Goal: Entertainment & Leisure: Consume media (video, audio)

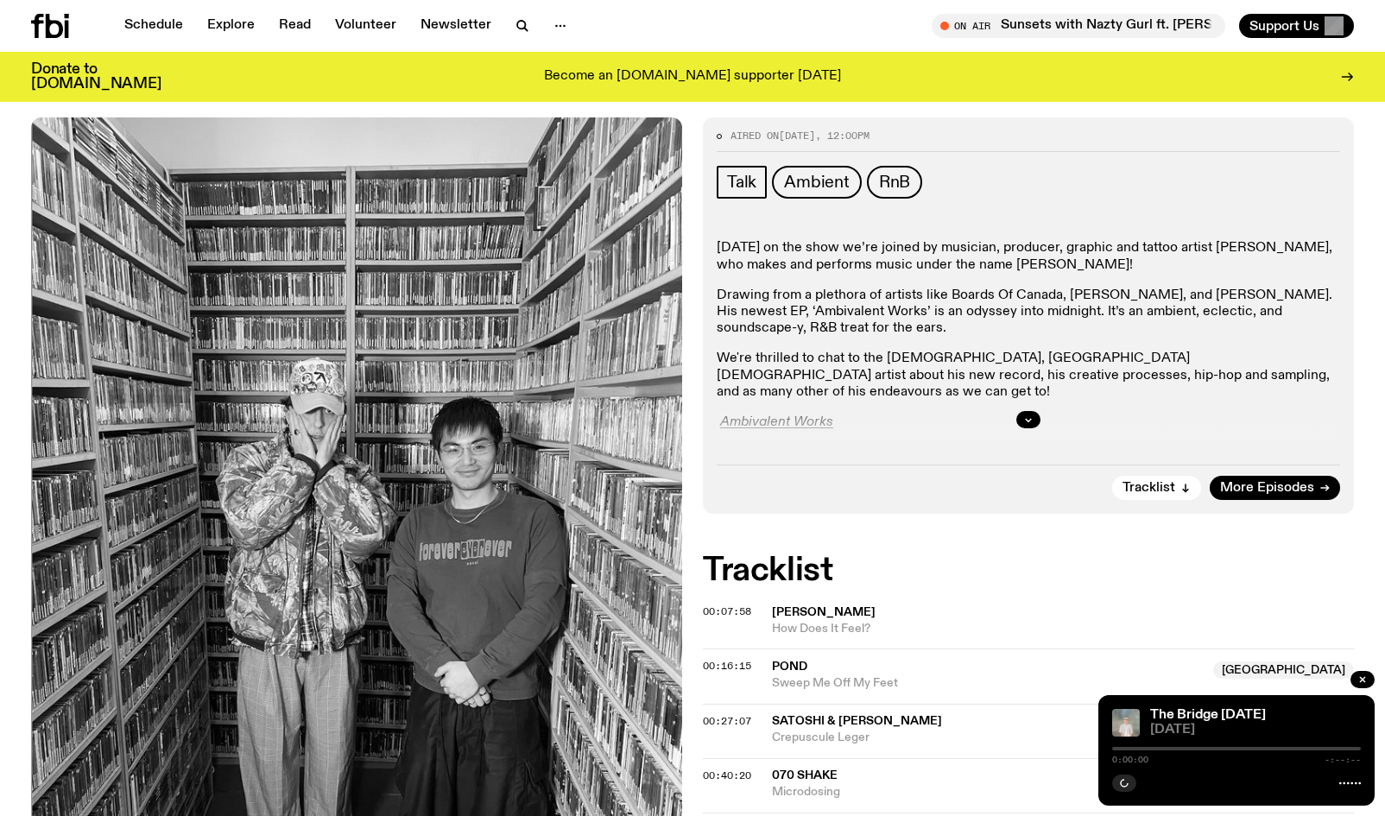
scroll to position [218, 0]
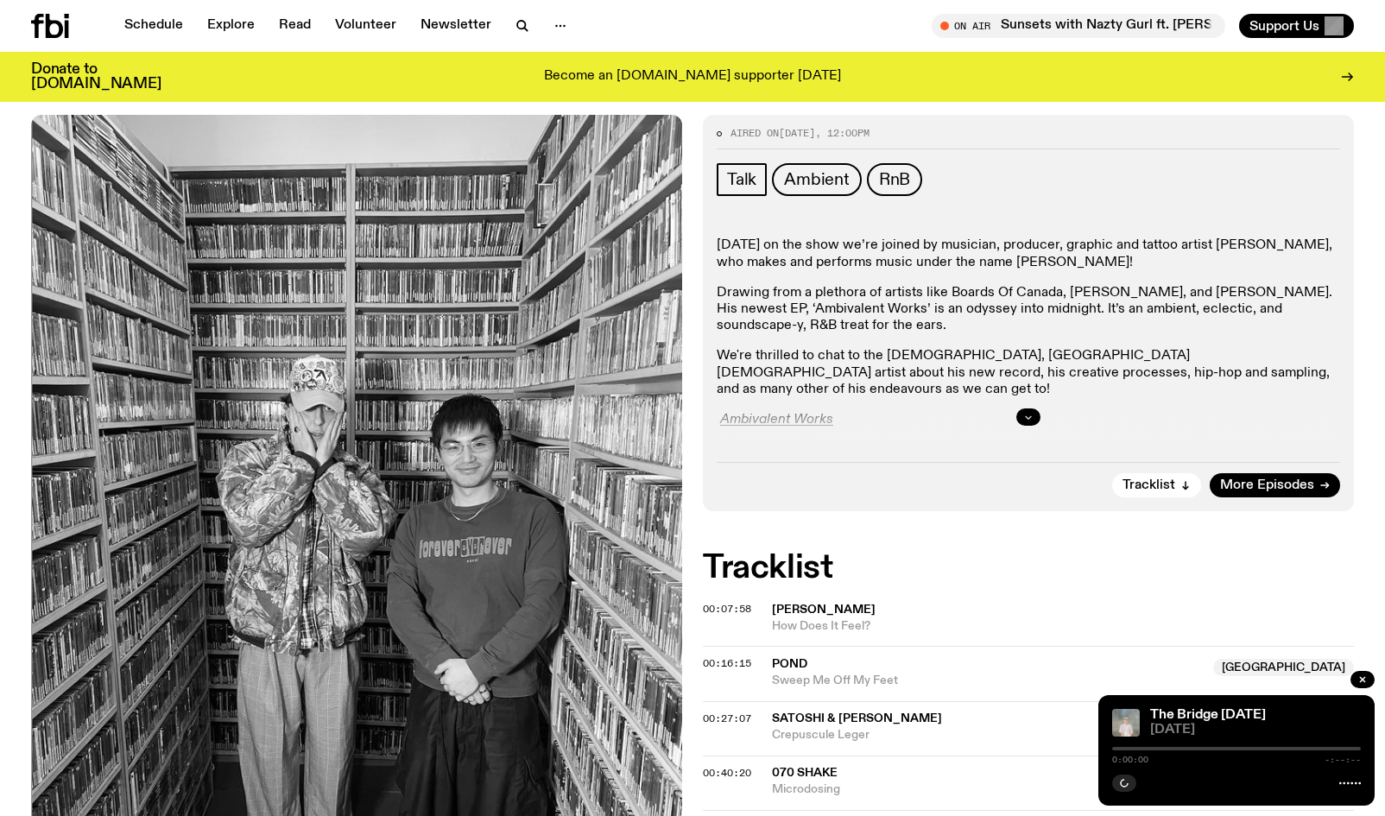
click at [1022, 414] on button "button" at bounding box center [1028, 416] width 24 height 17
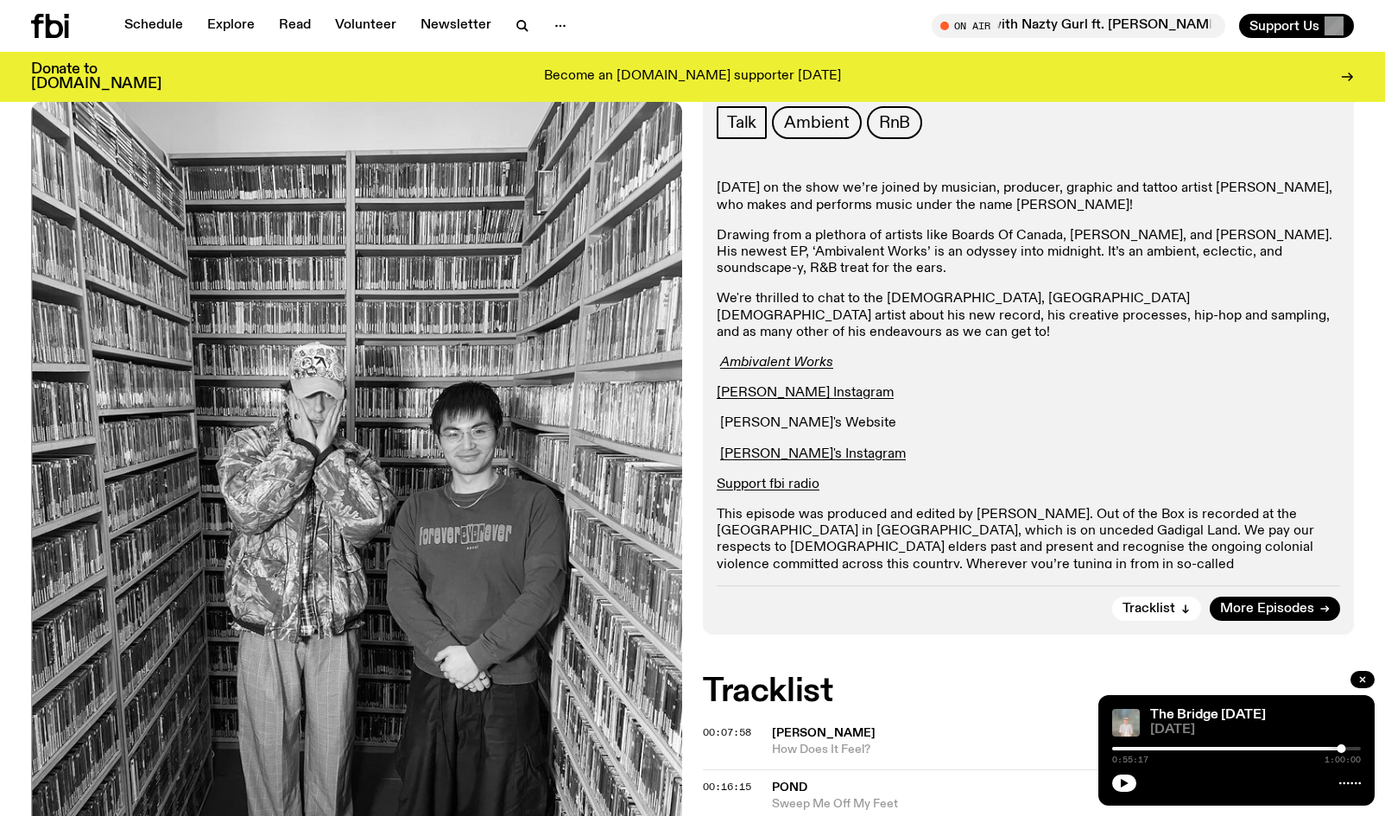
scroll to position [403, 0]
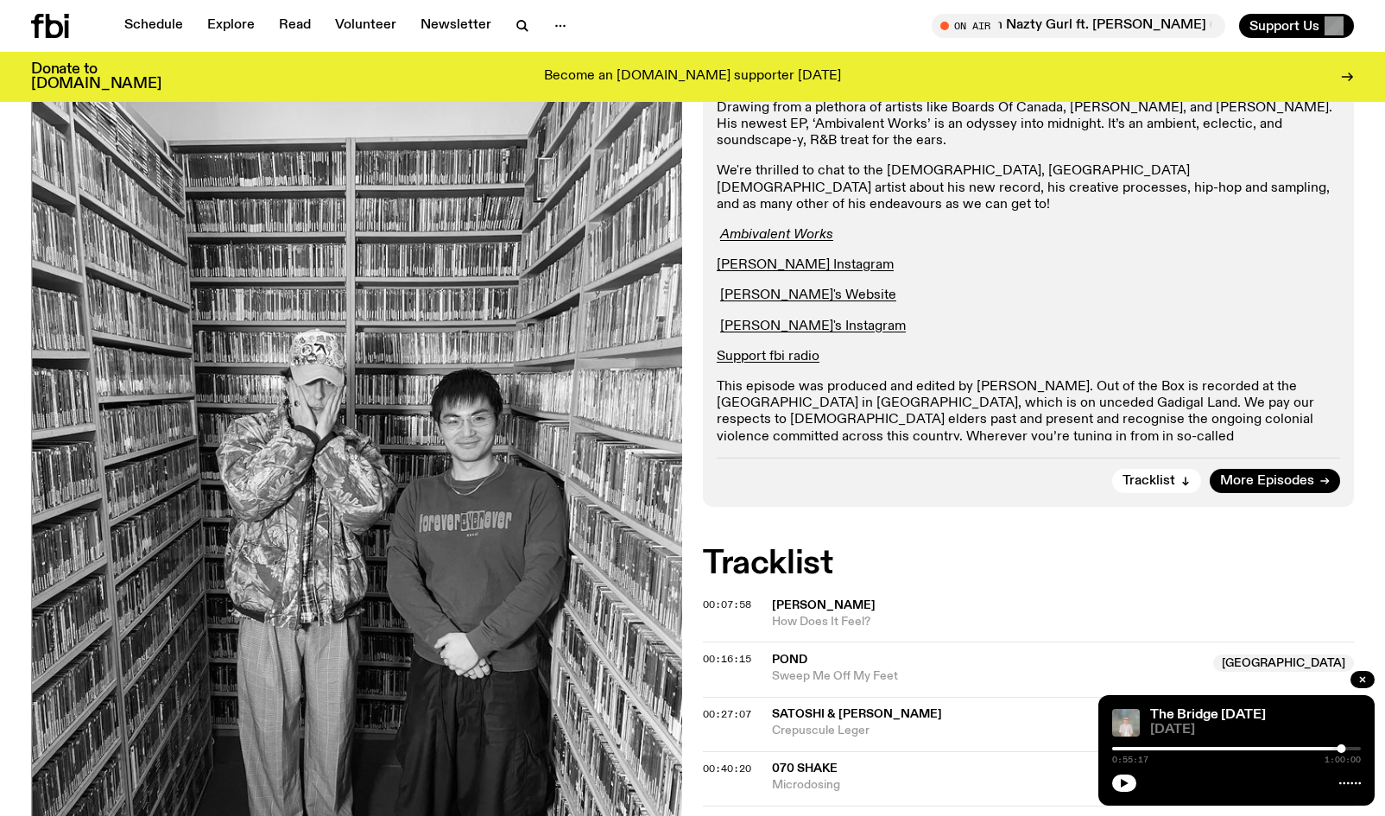
click at [61, 32] on icon at bounding box center [54, 26] width 17 height 24
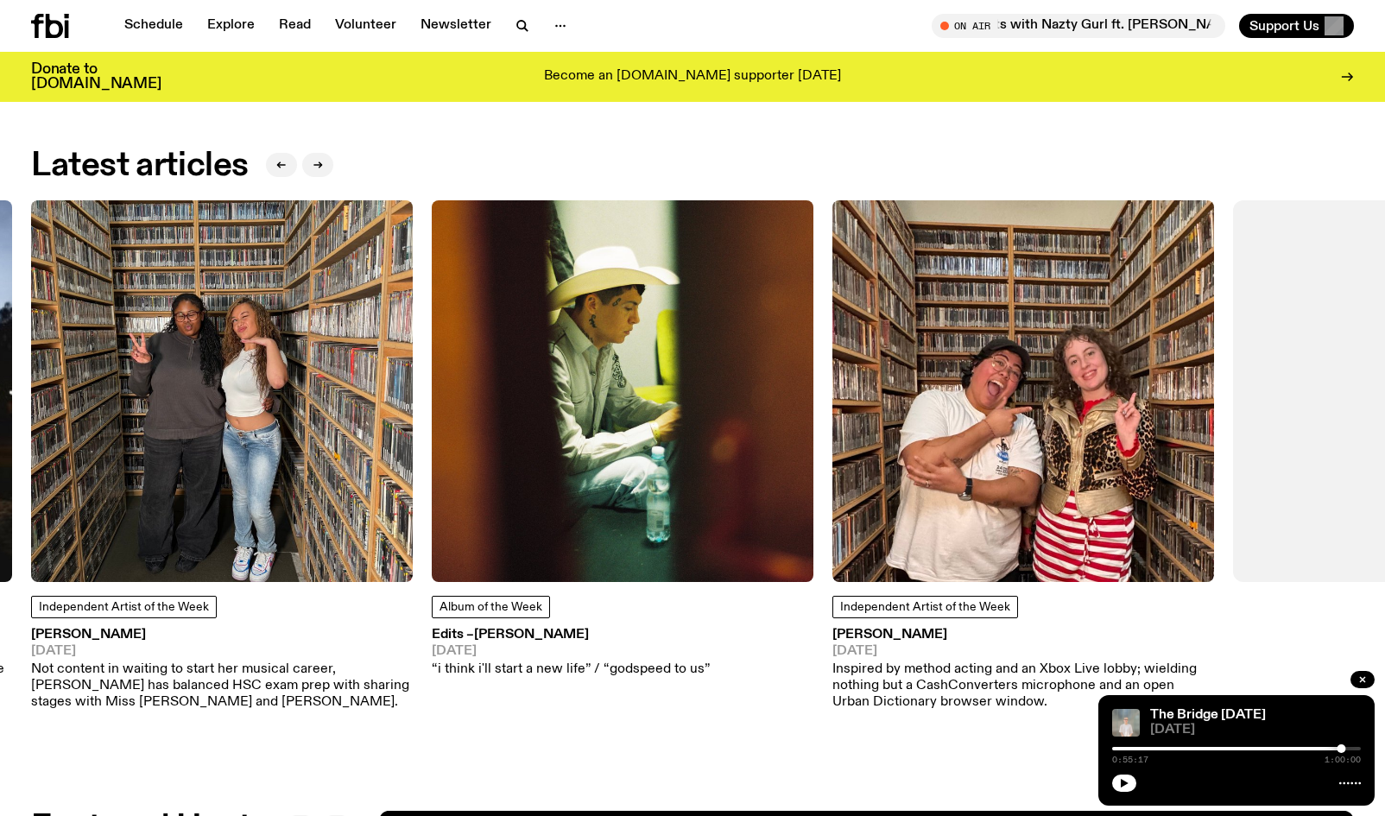
scroll to position [2237, 0]
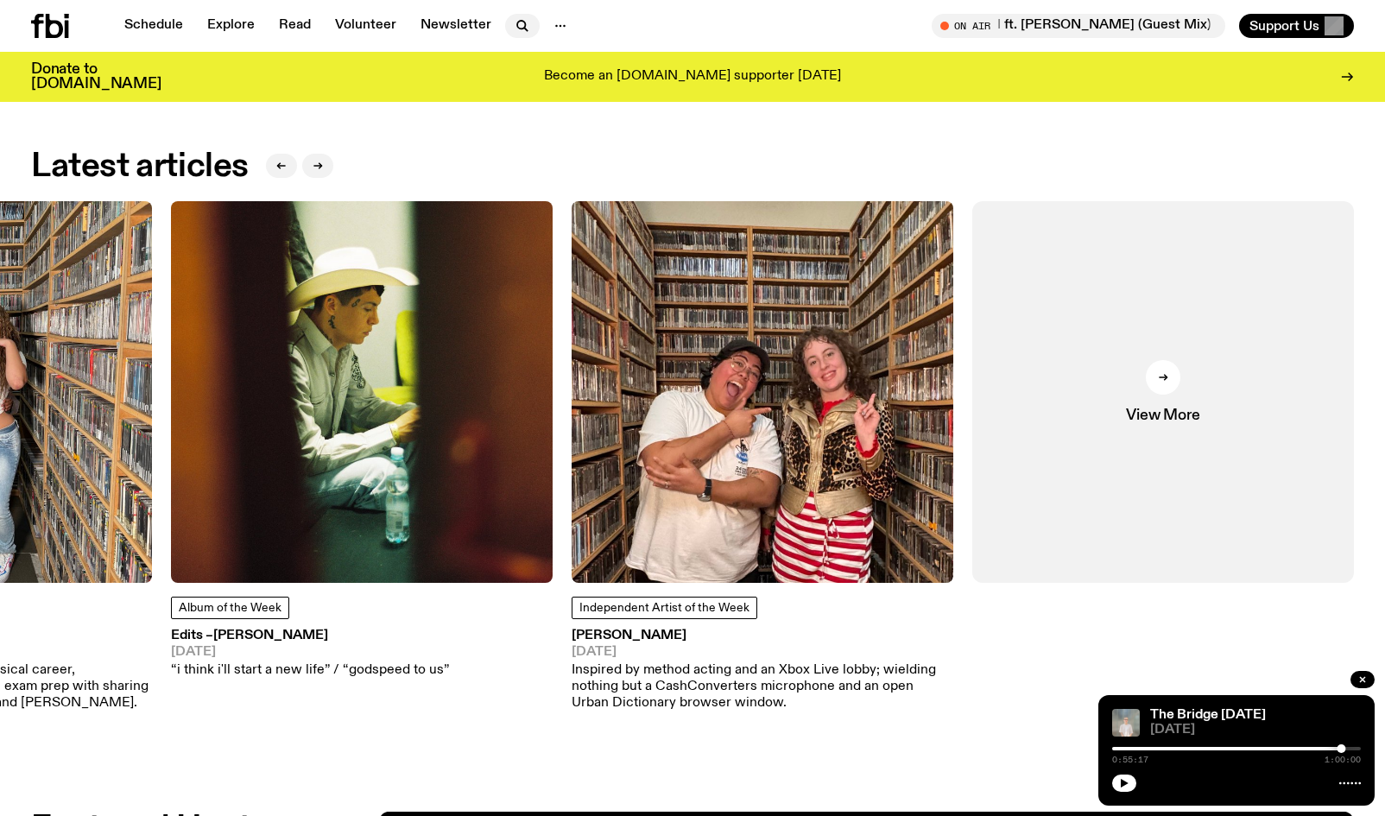
click at [516, 22] on icon "button" at bounding box center [522, 26] width 21 height 21
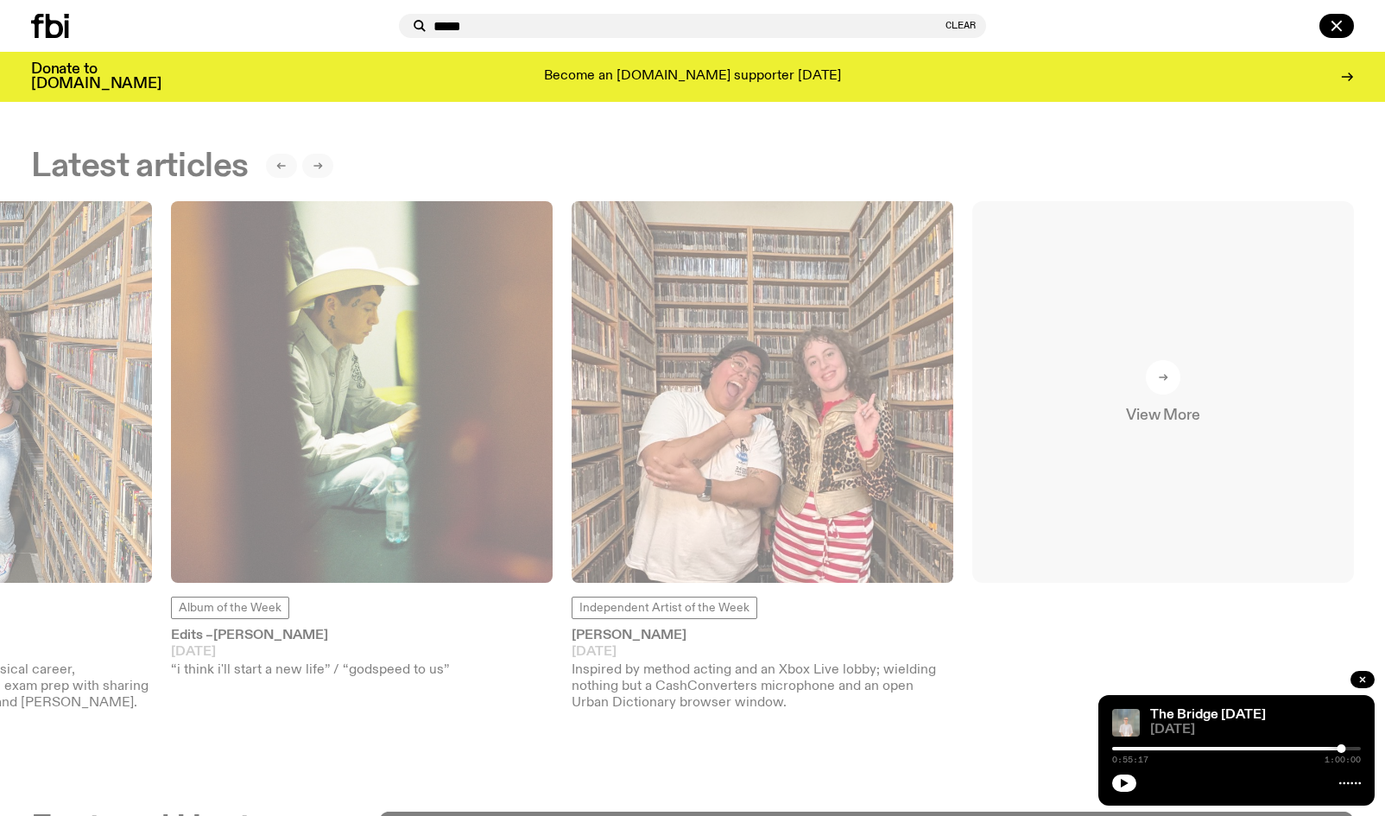
type input "******"
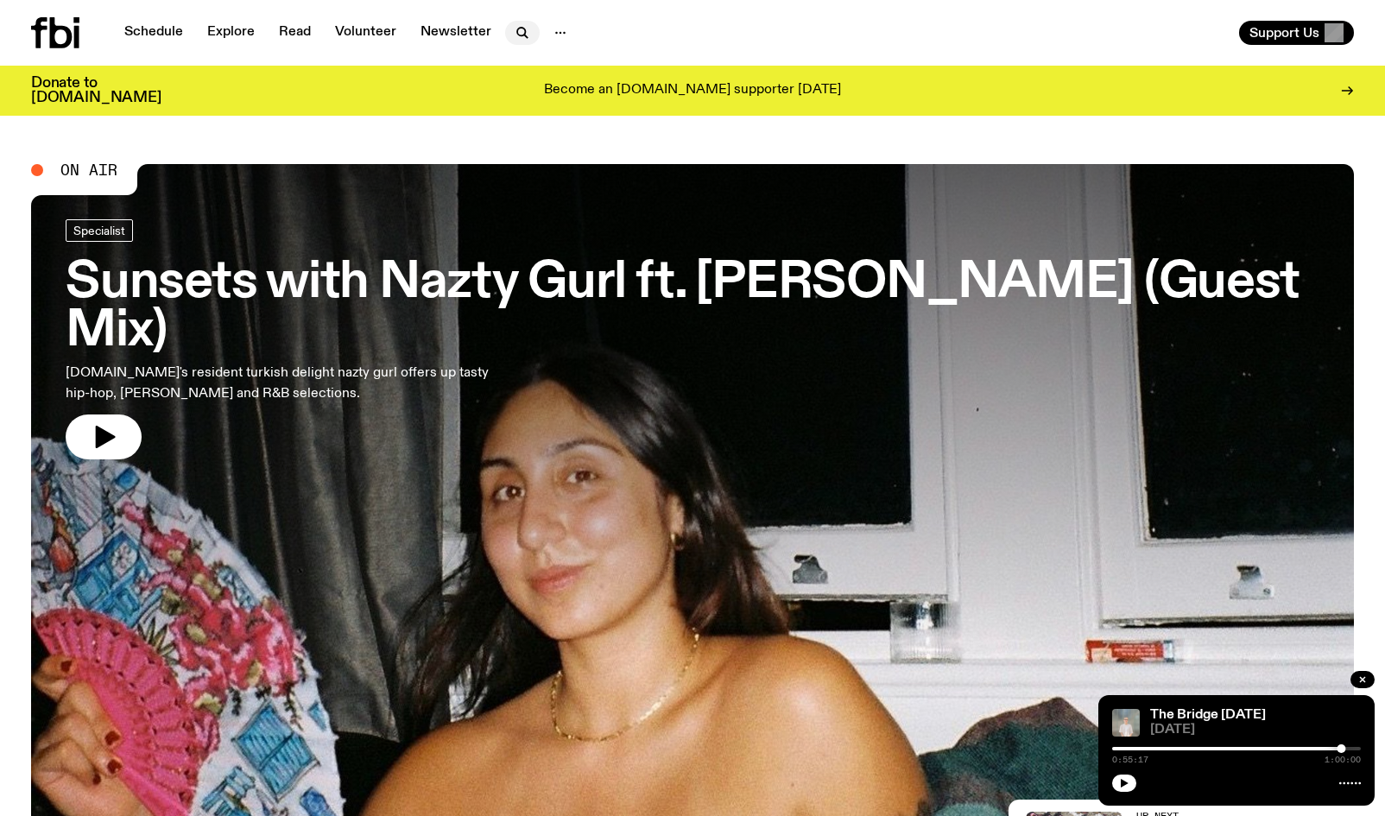
click at [507, 35] on button "button" at bounding box center [522, 33] width 35 height 24
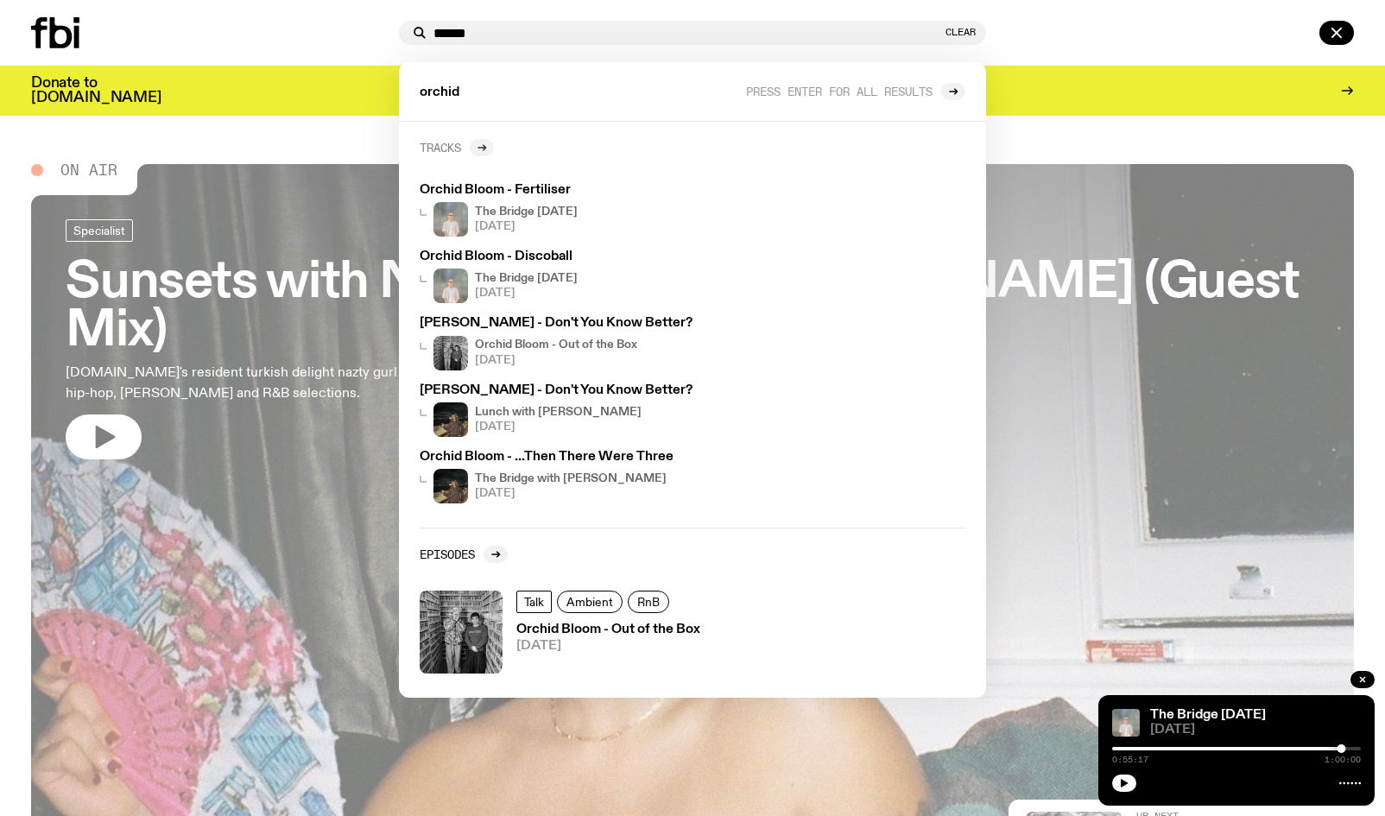
type input "******"
click at [481, 146] on icon at bounding box center [482, 147] width 10 height 10
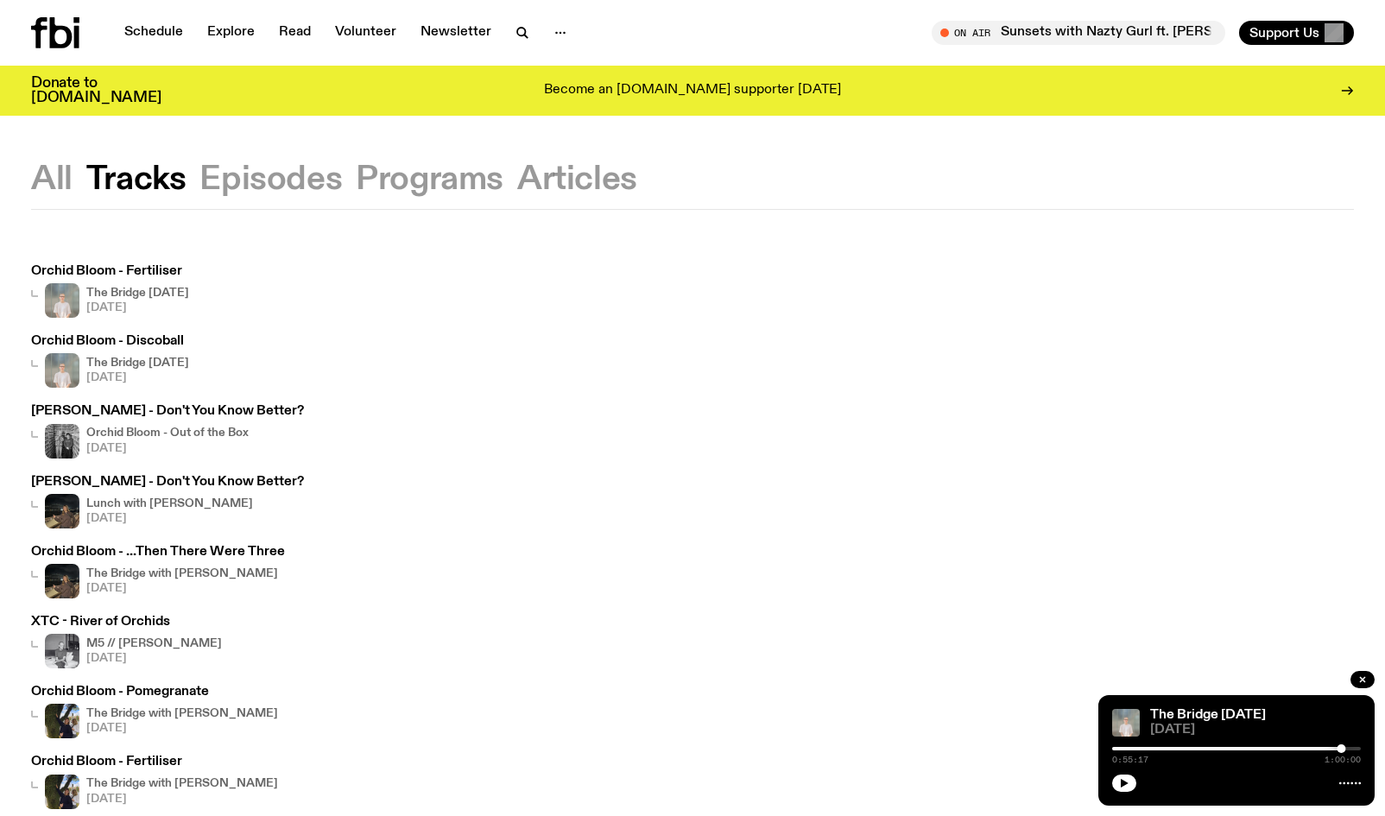
click at [68, 178] on button "All" at bounding box center [51, 179] width 41 height 31
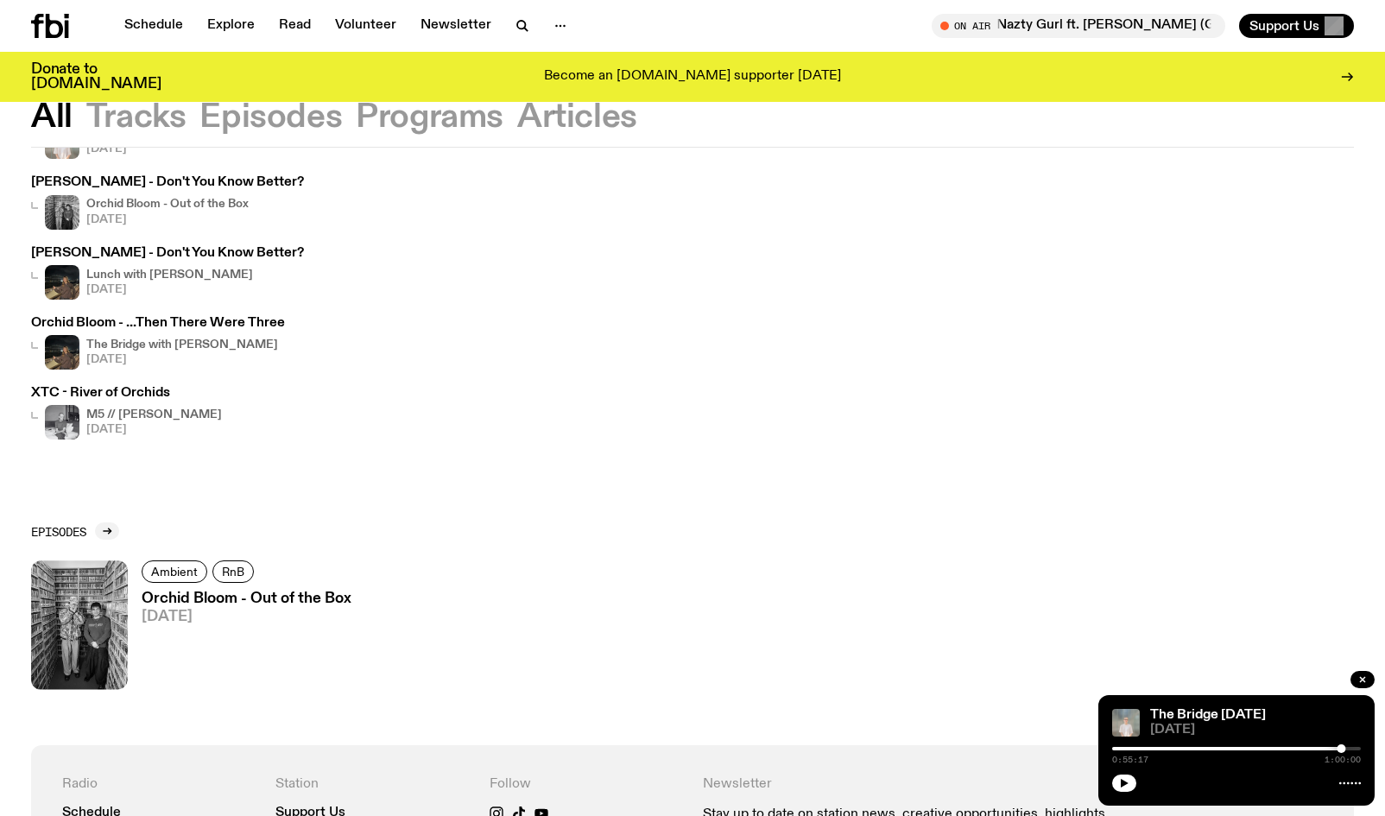
scroll to position [256, 0]
